Goal: Transaction & Acquisition: Subscribe to service/newsletter

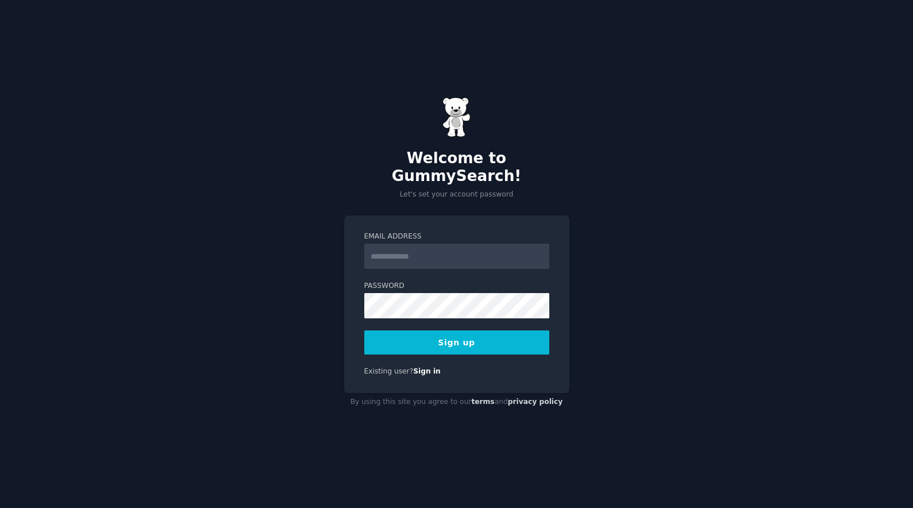
click at [444, 248] on input "Email Address" at bounding box center [456, 256] width 185 height 25
type input "**********"
click at [475, 338] on button "Sign up" at bounding box center [456, 342] width 185 height 24
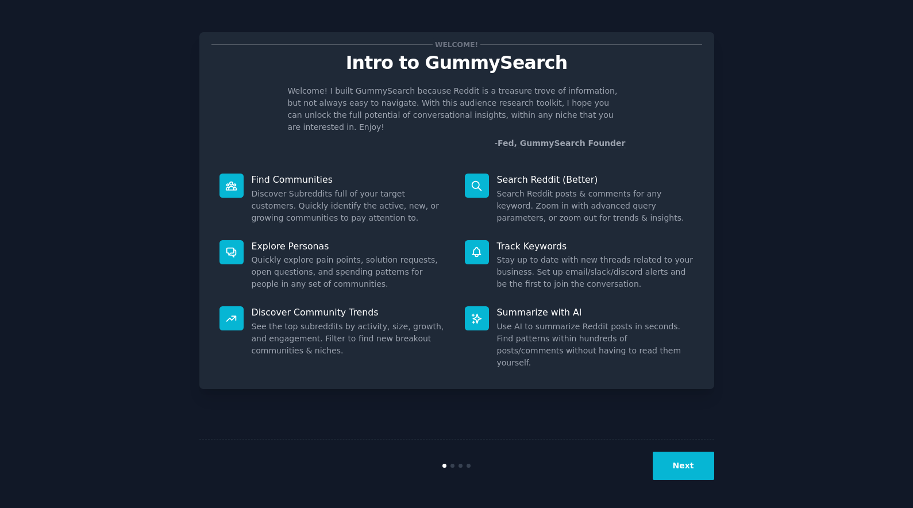
click at [670, 461] on button "Next" at bounding box center [683, 466] width 61 height 28
